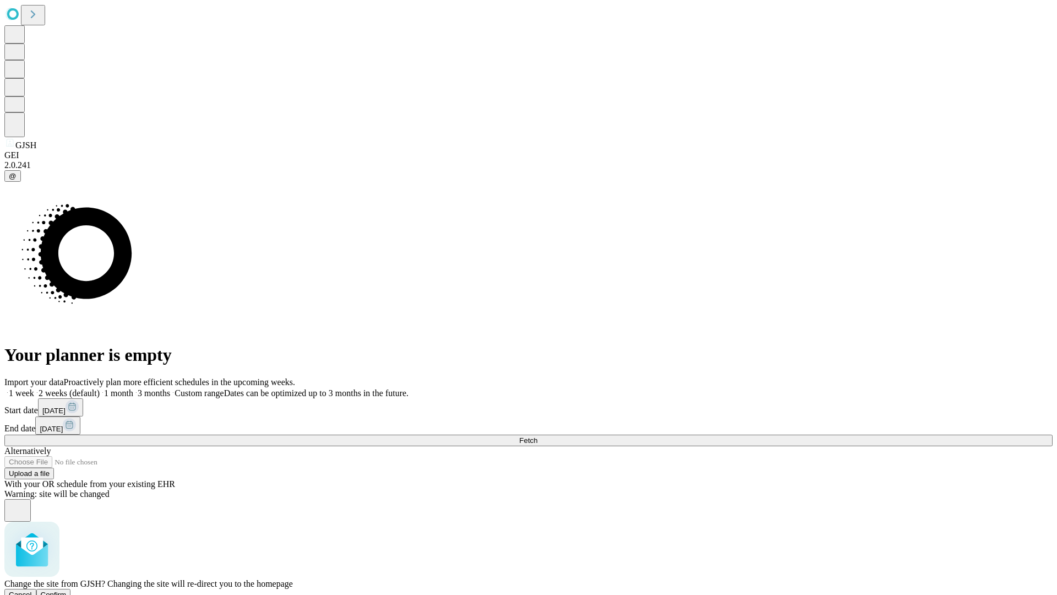
click at [67, 590] on span "Confirm" at bounding box center [54, 594] width 26 height 8
click at [100, 388] on label "2 weeks (default)" at bounding box center [67, 392] width 66 height 9
click at [537, 436] on span "Fetch" at bounding box center [528, 440] width 18 height 8
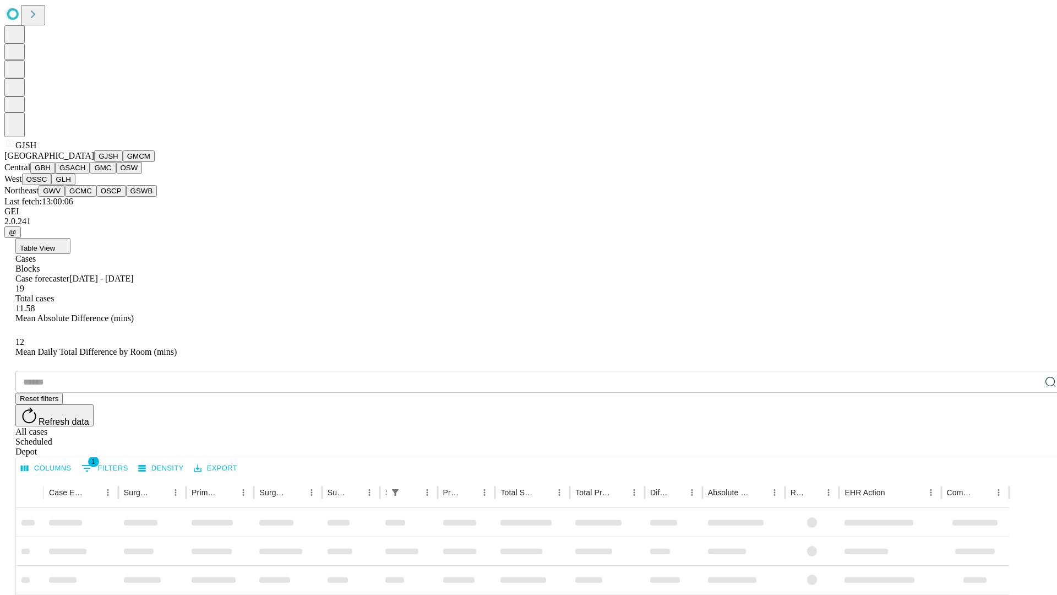
click at [123, 162] on button "GMCM" at bounding box center [139, 156] width 32 height 12
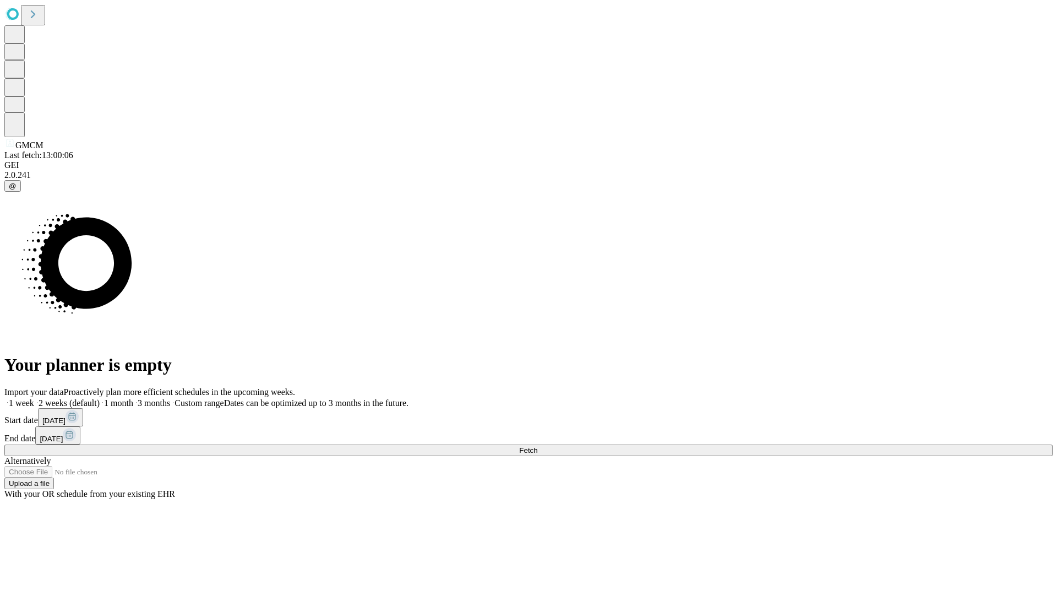
click at [100, 398] on label "2 weeks (default)" at bounding box center [67, 402] width 66 height 9
click at [537, 446] on span "Fetch" at bounding box center [528, 450] width 18 height 8
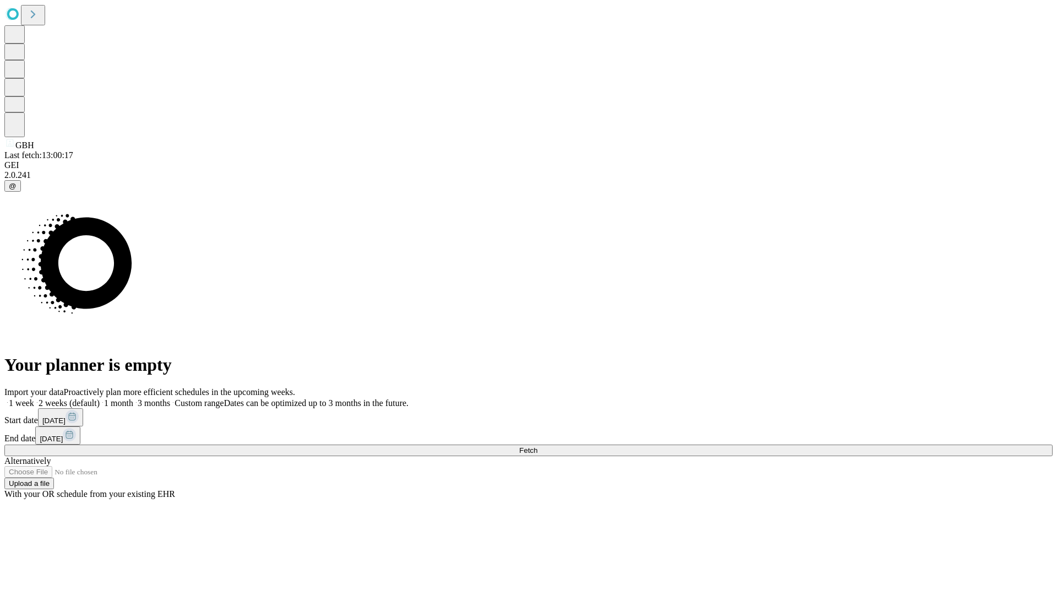
click at [100, 398] on label "2 weeks (default)" at bounding box center [67, 402] width 66 height 9
click at [537, 446] on span "Fetch" at bounding box center [528, 450] width 18 height 8
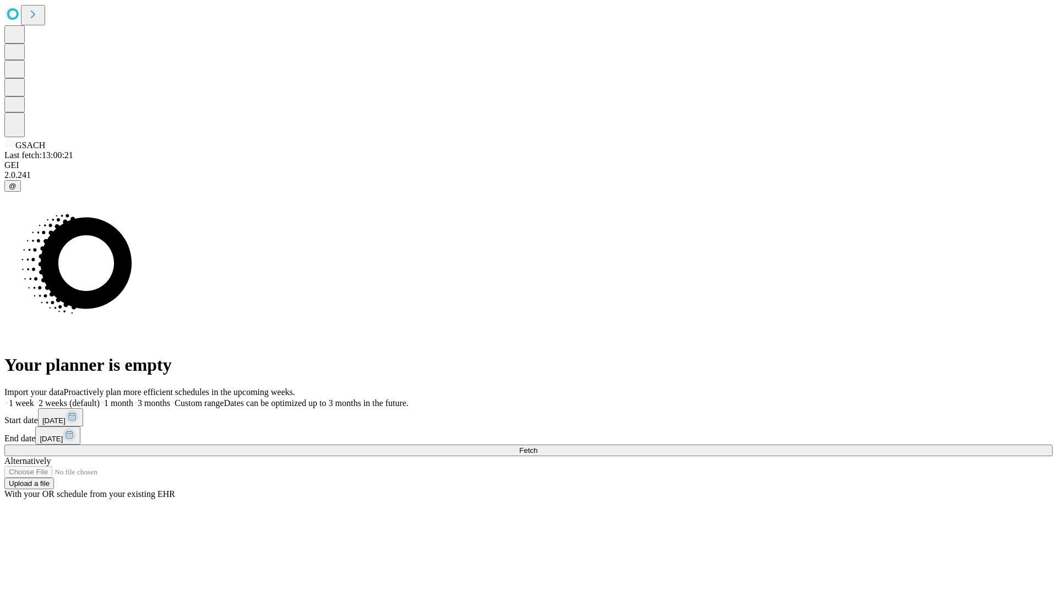
click at [537, 446] on span "Fetch" at bounding box center [528, 450] width 18 height 8
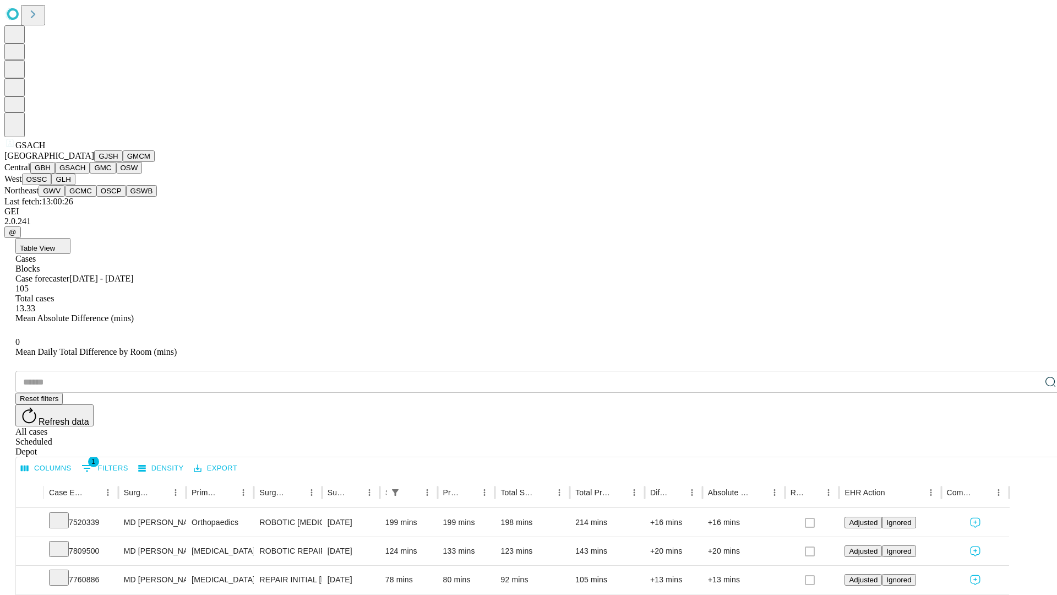
click at [90, 173] on button "GMC" at bounding box center [103, 168] width 26 height 12
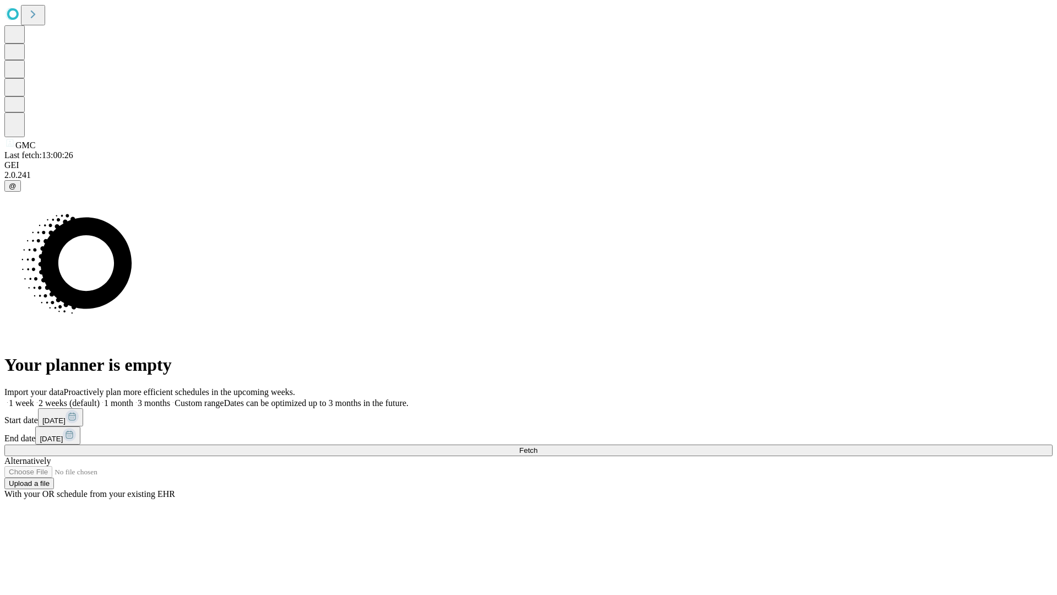
click at [100, 398] on label "2 weeks (default)" at bounding box center [67, 402] width 66 height 9
click at [537, 446] on span "Fetch" at bounding box center [528, 450] width 18 height 8
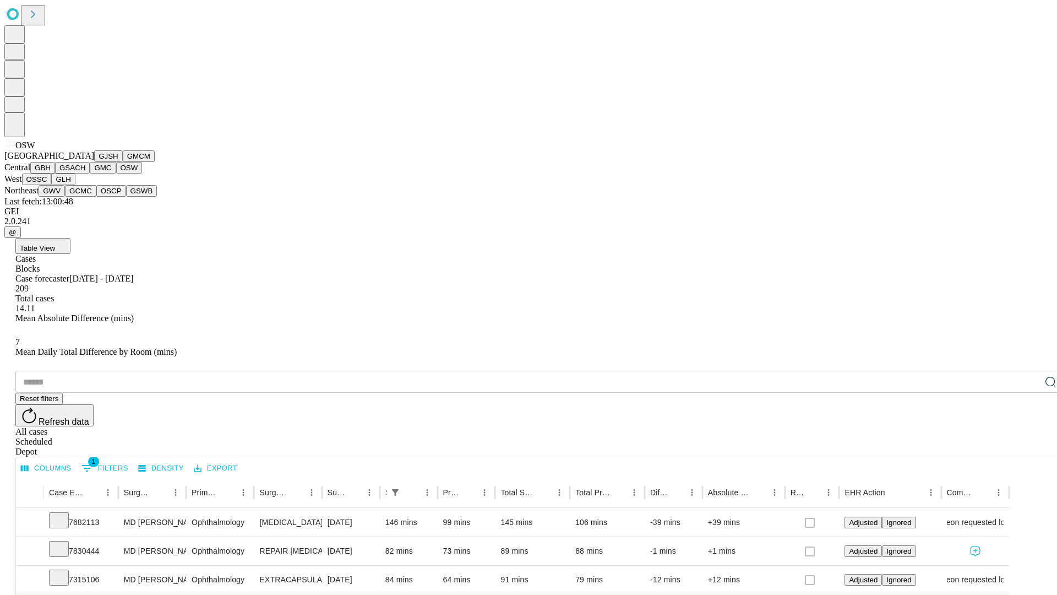
click at [52, 185] on button "OSSC" at bounding box center [37, 179] width 30 height 12
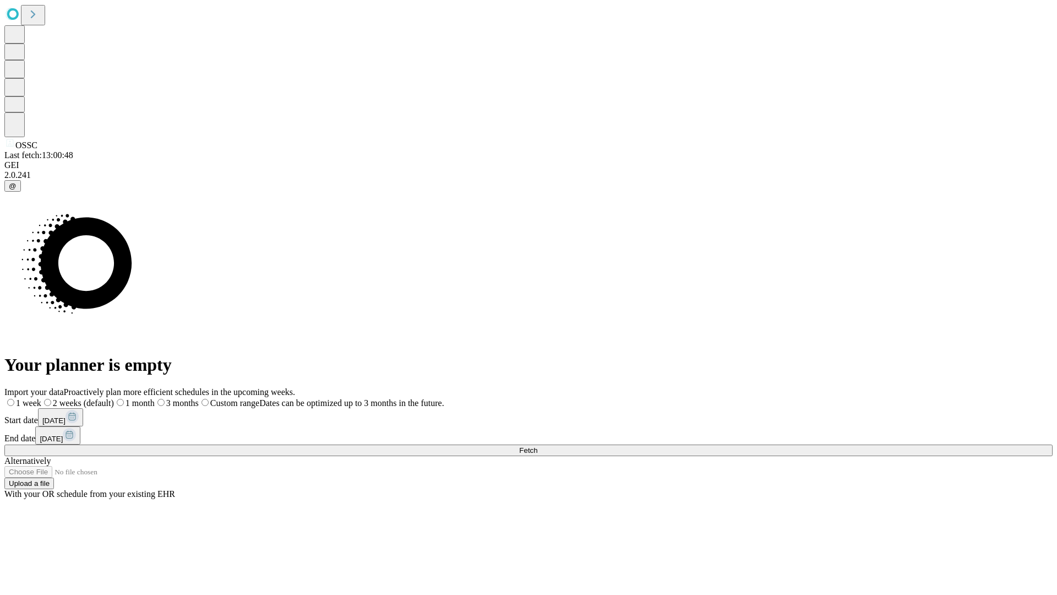
click at [114, 398] on label "2 weeks (default)" at bounding box center [77, 402] width 73 height 9
click at [537, 446] on span "Fetch" at bounding box center [528, 450] width 18 height 8
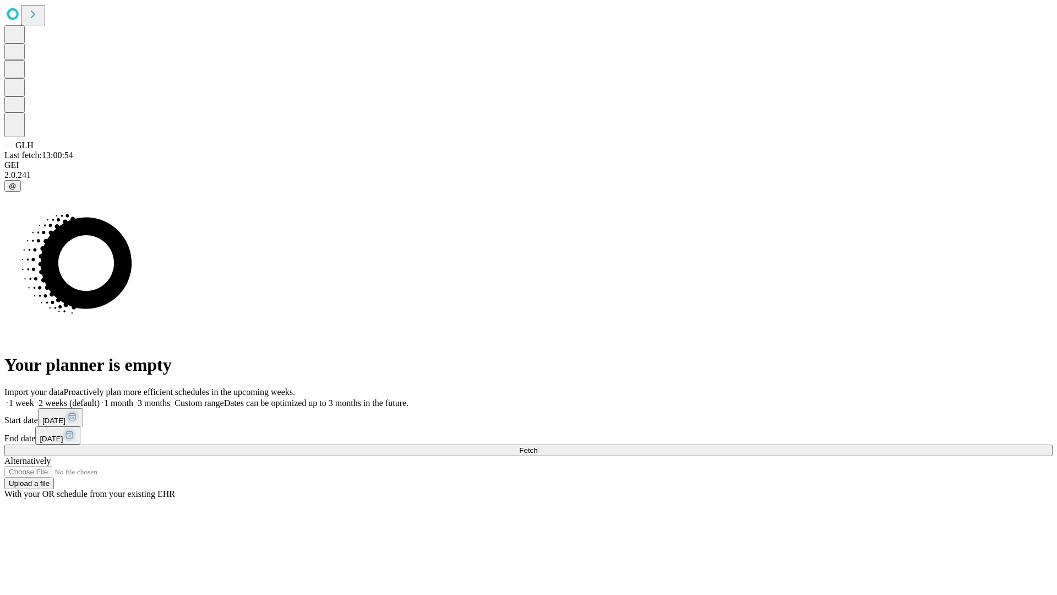
click at [100, 398] on label "2 weeks (default)" at bounding box center [67, 402] width 66 height 9
click at [537, 446] on span "Fetch" at bounding box center [528, 450] width 18 height 8
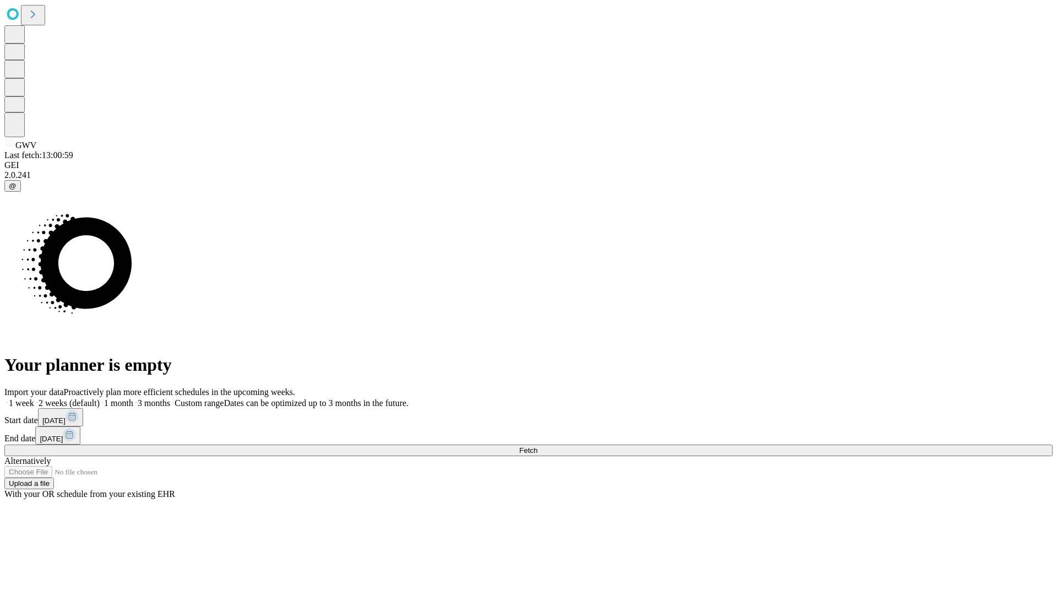
click at [100, 398] on label "2 weeks (default)" at bounding box center [67, 402] width 66 height 9
click at [537, 446] on span "Fetch" at bounding box center [528, 450] width 18 height 8
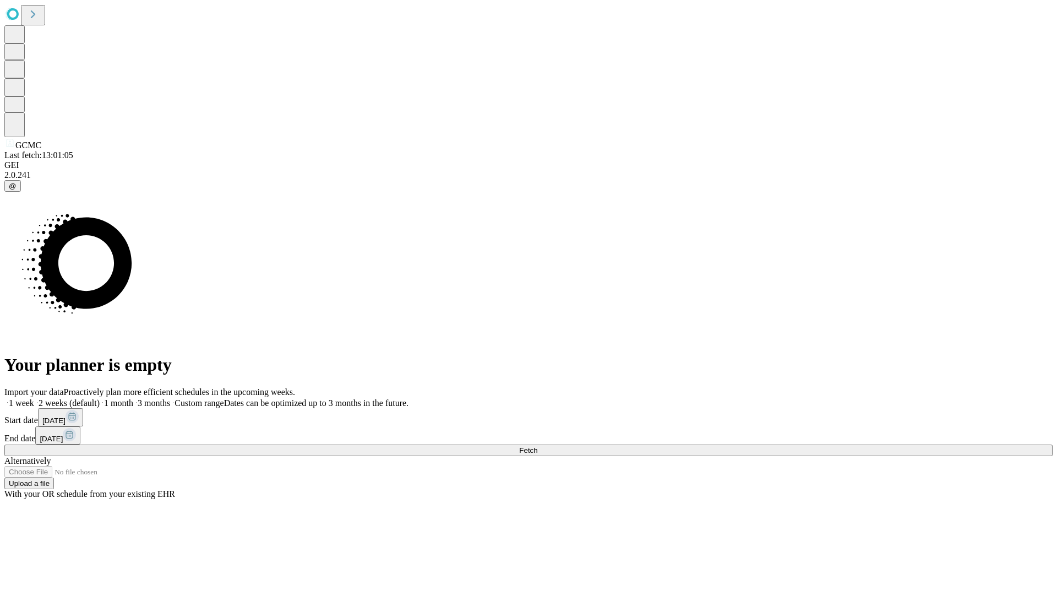
click at [100, 398] on label "2 weeks (default)" at bounding box center [67, 402] width 66 height 9
click at [537, 446] on span "Fetch" at bounding box center [528, 450] width 18 height 8
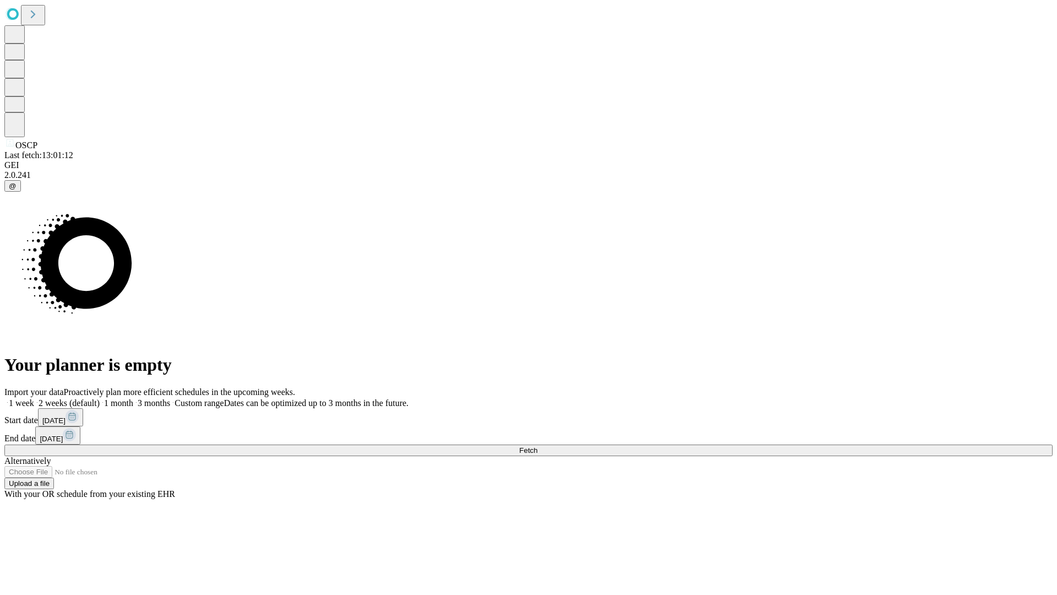
click at [537, 446] on span "Fetch" at bounding box center [528, 450] width 18 height 8
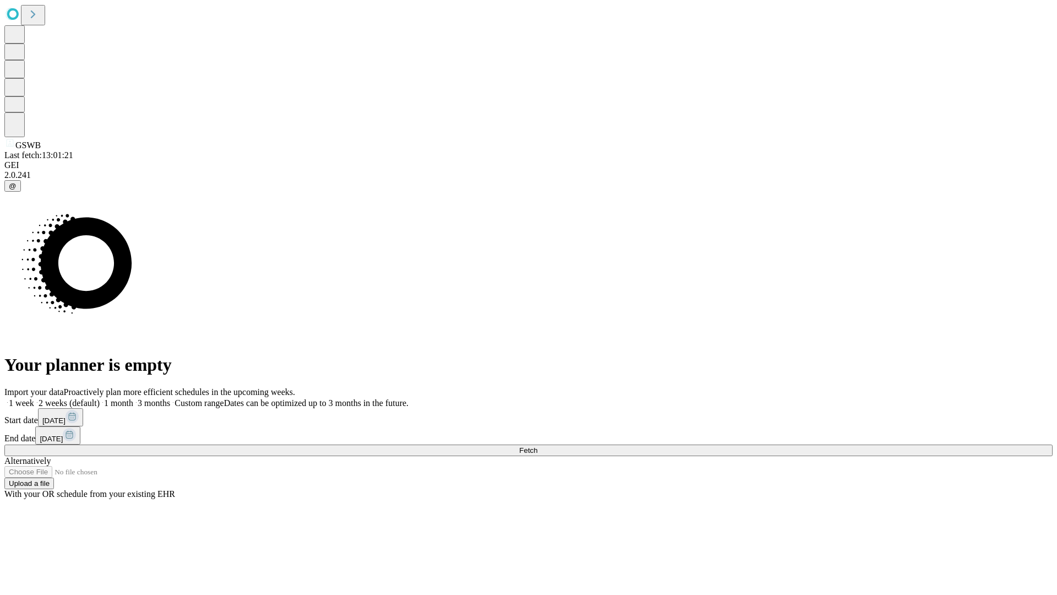
click at [100, 398] on label "2 weeks (default)" at bounding box center [67, 402] width 66 height 9
click at [537, 446] on span "Fetch" at bounding box center [528, 450] width 18 height 8
